Goal: Information Seeking & Learning: Learn about a topic

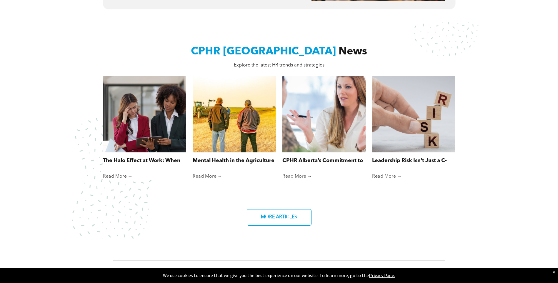
scroll to position [500, 0]
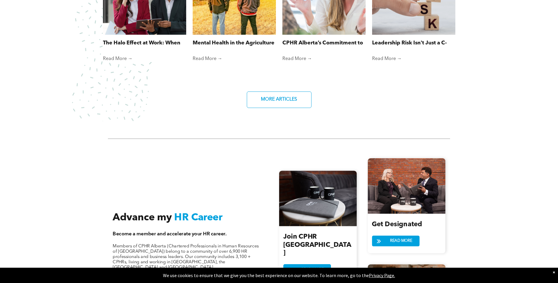
click at [142, 82] on div "The Halo Effect at Work: When First Impressions Cloud Fair Judgment By Jessica …" at bounding box center [279, 25] width 353 height 134
click at [159, 81] on div "The Halo Effect at Work: When First Impressions Cloud Fair Judgment By Jessica …" at bounding box center [279, 25] width 353 height 134
click at [161, 93] on div "CPHR Alberta News Explore the latest HR trends and strategies The Halo Effect a…" at bounding box center [279, 20] width 353 height 189
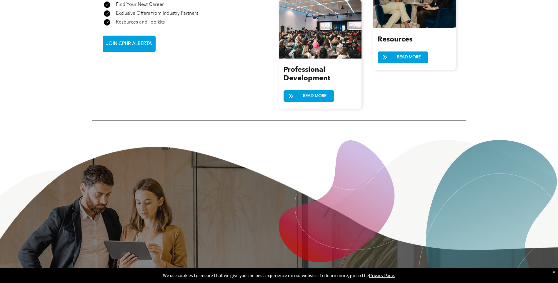
scroll to position [971, 0]
